Goal: Check status

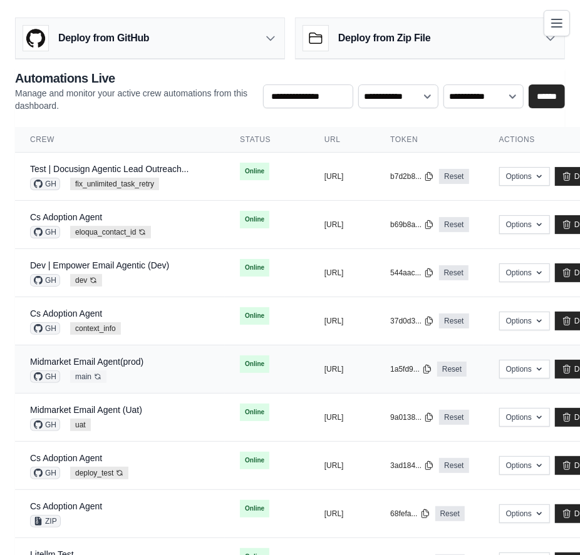
click at [186, 356] on div "Midmarket Email Agent(prod) GH main Auto-deploy enabled" at bounding box center [120, 370] width 180 height 28
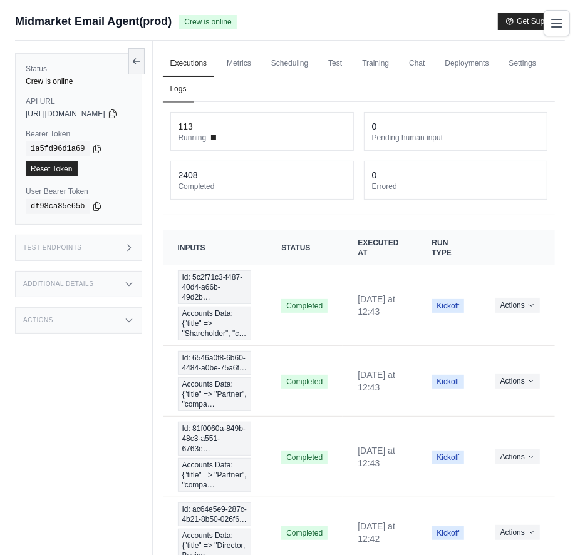
click at [194, 82] on link "Logs" at bounding box center [178, 89] width 31 height 26
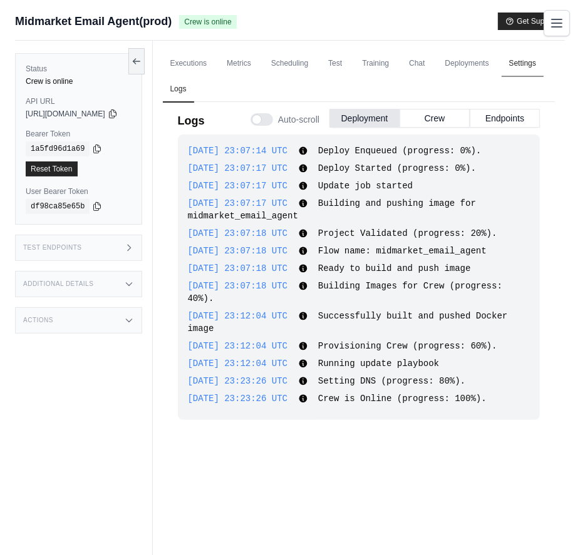
click at [501, 77] on link "Settings" at bounding box center [522, 64] width 42 height 26
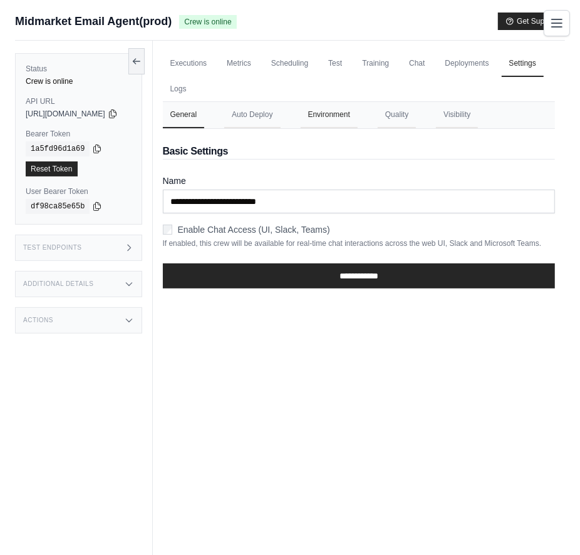
click at [357, 120] on button "Environment" at bounding box center [328, 115] width 57 height 26
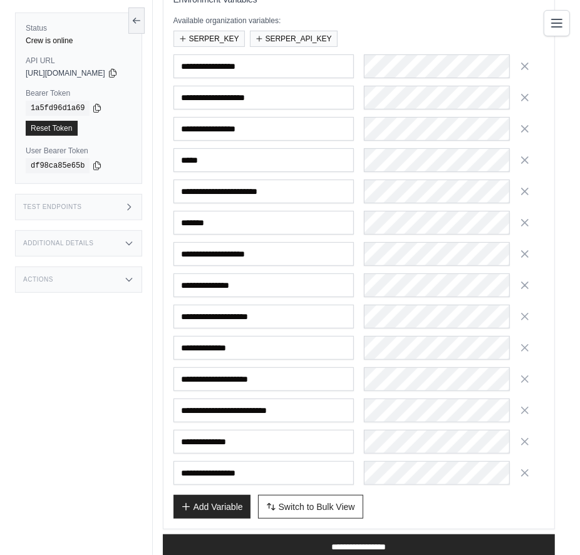
scroll to position [219, 0]
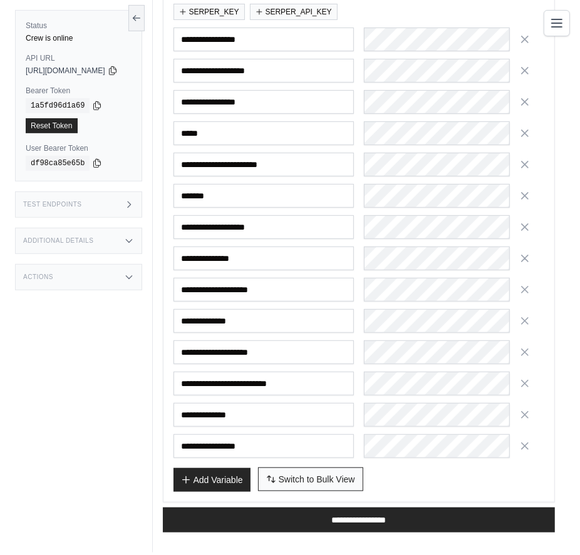
click at [297, 473] on span "Switch to Bulk View" at bounding box center [317, 479] width 76 height 13
type textarea "**********"
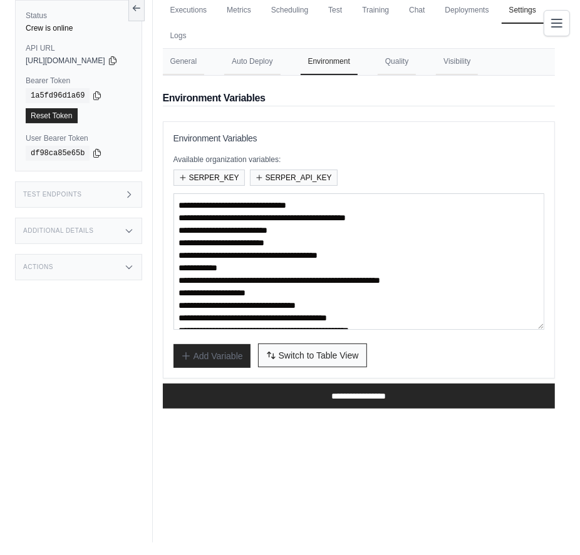
scroll to position [53, 0]
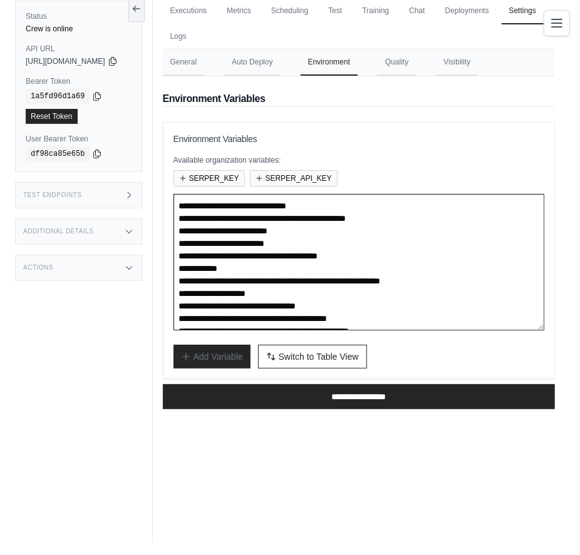
drag, startPoint x: 228, startPoint y: 242, endPoint x: 376, endPoint y: 242, distance: 148.3
click at [376, 242] on textarea "**********" at bounding box center [358, 262] width 371 height 136
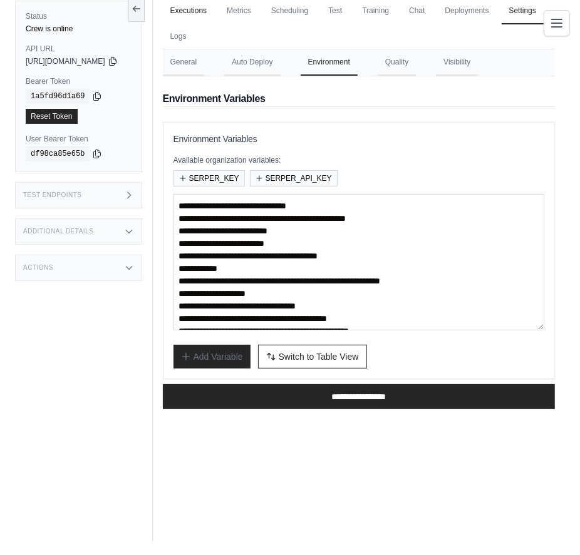
scroll to position [0, 0]
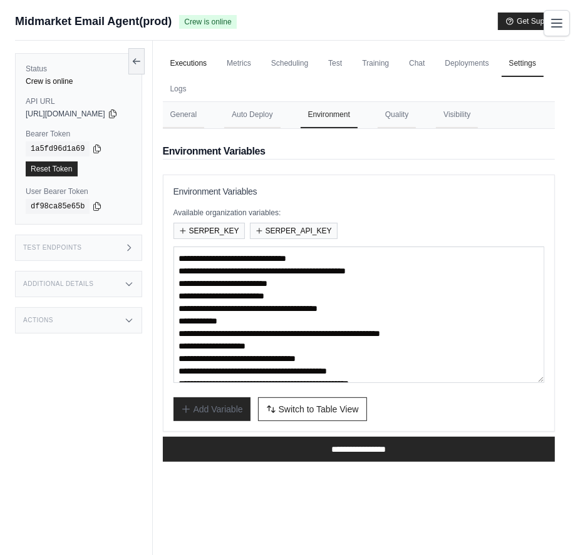
click at [196, 65] on link "Executions" at bounding box center [189, 64] width 52 height 26
